Goal: Task Accomplishment & Management: Use online tool/utility

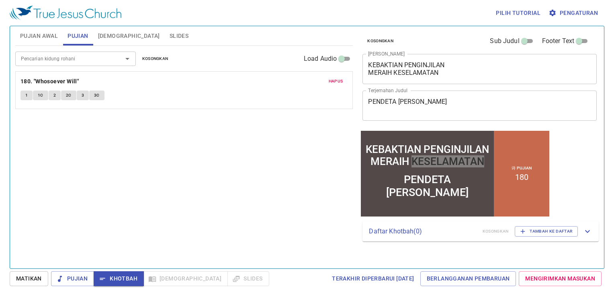
click at [132, 163] on div "Pencarian kidung rohani Pencarian kidung rohani Kosongkan Load Audio Hapus 180.…" at bounding box center [184, 154] width 338 height 216
click at [45, 37] on span "Pujian Awal" at bounding box center [39, 36] width 38 height 10
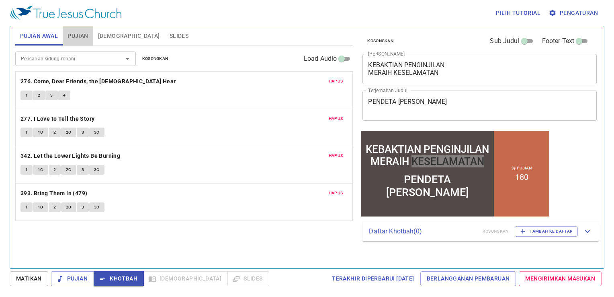
click at [69, 35] on span "Pujian" at bounding box center [78, 36] width 21 height 10
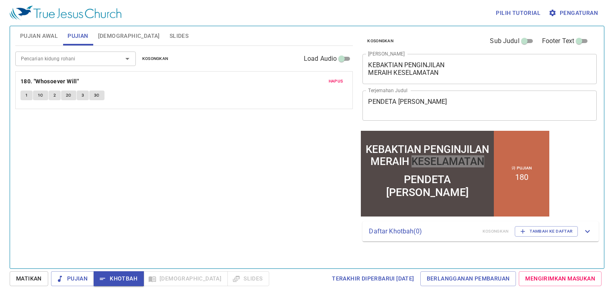
click at [49, 38] on span "Pujian Awal" at bounding box center [39, 36] width 38 height 10
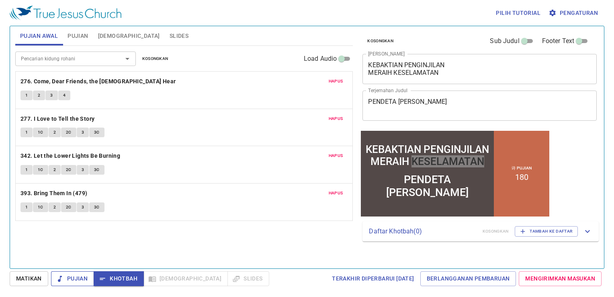
click at [76, 280] on span "Pujian" at bounding box center [73, 278] width 30 height 10
click at [78, 33] on span "Pujian" at bounding box center [78, 36] width 21 height 10
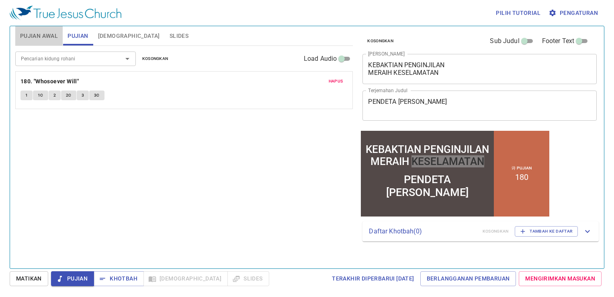
click at [44, 39] on span "Pujian Awal" at bounding box center [39, 36] width 38 height 10
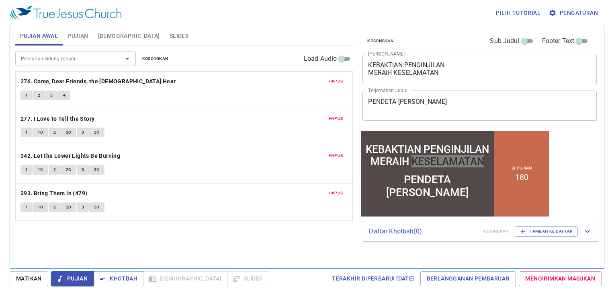
click at [112, 235] on div "Pencarian kidung rohani Pencarian kidung rohani Kosongkan Load Audio Hapus 276.…" at bounding box center [184, 154] width 338 height 216
click at [323, 261] on div "Pencarian kidung rohani Pencarian kidung rohani Kosongkan Load Audio Hapus 276.…" at bounding box center [184, 154] width 338 height 216
click at [577, 144] on div "Kosongkan Sub Judul Footer Text Judul Khotbah KEBAKTIAN PENGINJILAN MERAIH KESE…" at bounding box center [479, 144] width 246 height 242
click at [124, 274] on span "Khotbah" at bounding box center [118, 278] width 37 height 10
click at [83, 280] on span "Pujian" at bounding box center [73, 278] width 30 height 10
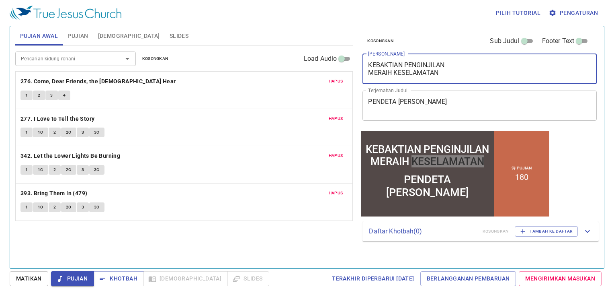
click at [448, 74] on textarea "KEBAKTIAN PENGINJILAN MERAIH KESELAMATAN" at bounding box center [479, 68] width 223 height 15
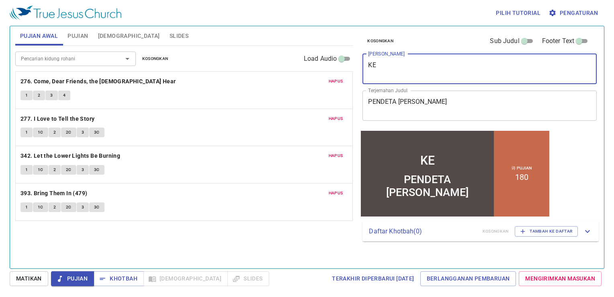
type textarea "K"
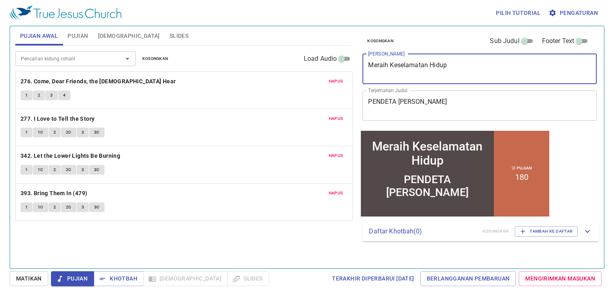
type textarea "Meraih Keselamatan Hidup"
click at [299, 249] on div "Pencarian kidung rohani Pencarian kidung rohani Kosongkan Load Audio Hapus 276.…" at bounding box center [184, 154] width 338 height 216
click at [486, 72] on textarea "Meraih Keselamatan Hidup" at bounding box center [479, 68] width 223 height 15
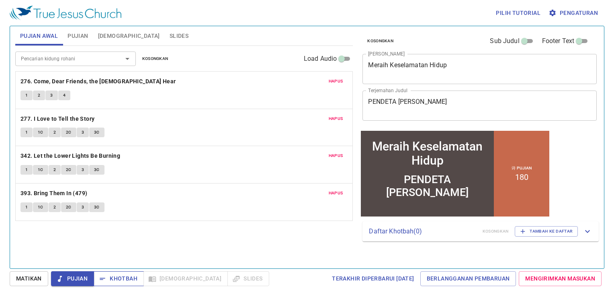
drag, startPoint x: 600, startPoint y: 181, endPoint x: 115, endPoint y: 276, distance: 494.2
click at [115, 276] on span "Khotbah" at bounding box center [118, 278] width 37 height 10
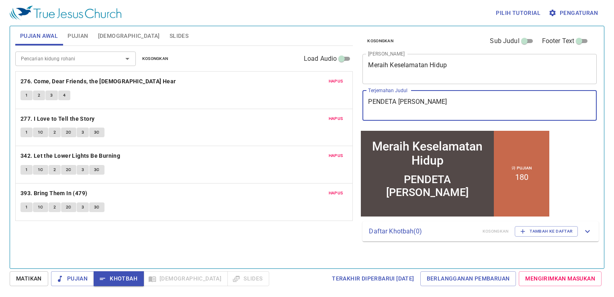
drag, startPoint x: 446, startPoint y: 101, endPoint x: 364, endPoint y: 109, distance: 82.8
click at [364, 109] on div "PENDETA HANA VIVIANA x Terjemahan Judul" at bounding box center [480, 105] width 234 height 30
click at [464, 74] on textarea "Meraih Keselamatan Hidup" at bounding box center [479, 68] width 223 height 15
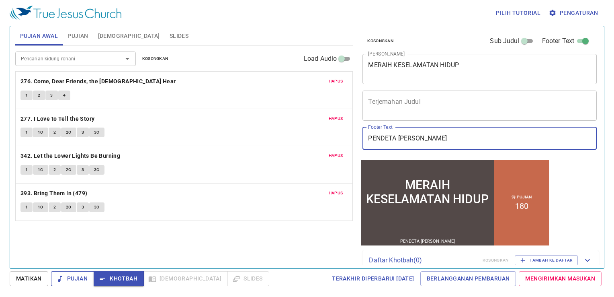
click at [87, 282] on button "Pujian" at bounding box center [72, 278] width 43 height 15
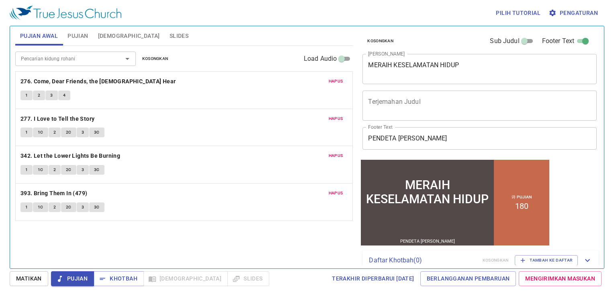
click at [170, 37] on span "Slides" at bounding box center [179, 36] width 19 height 10
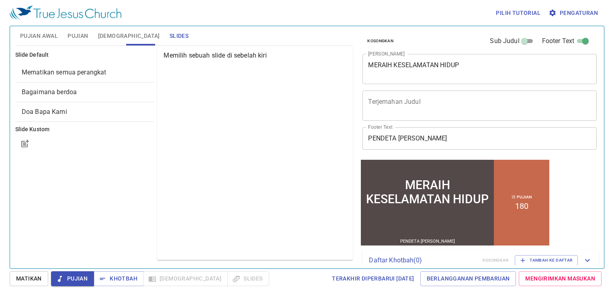
click at [68, 75] on span "Mematikan semua perangkat" at bounding box center [64, 72] width 85 height 8
